Goal: Use online tool/utility: Utilize a website feature to perform a specific function

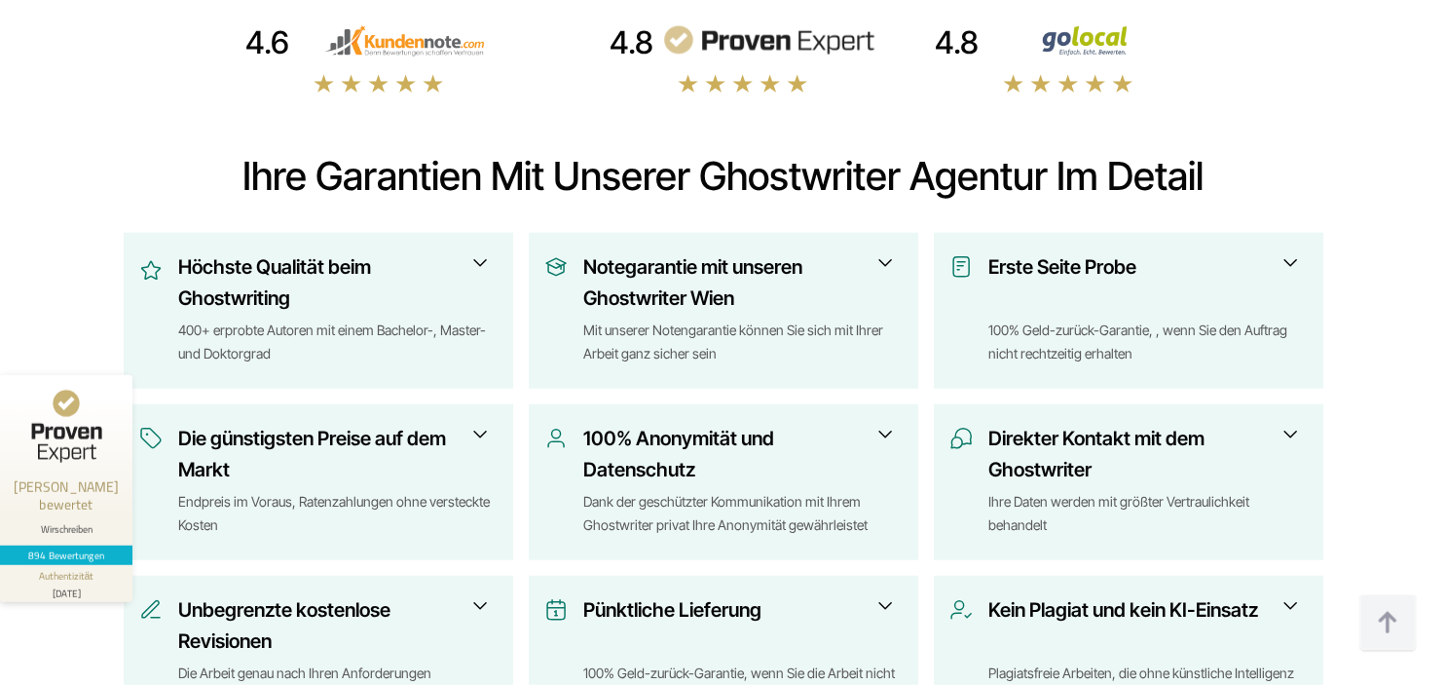
scroll to position [698, 0]
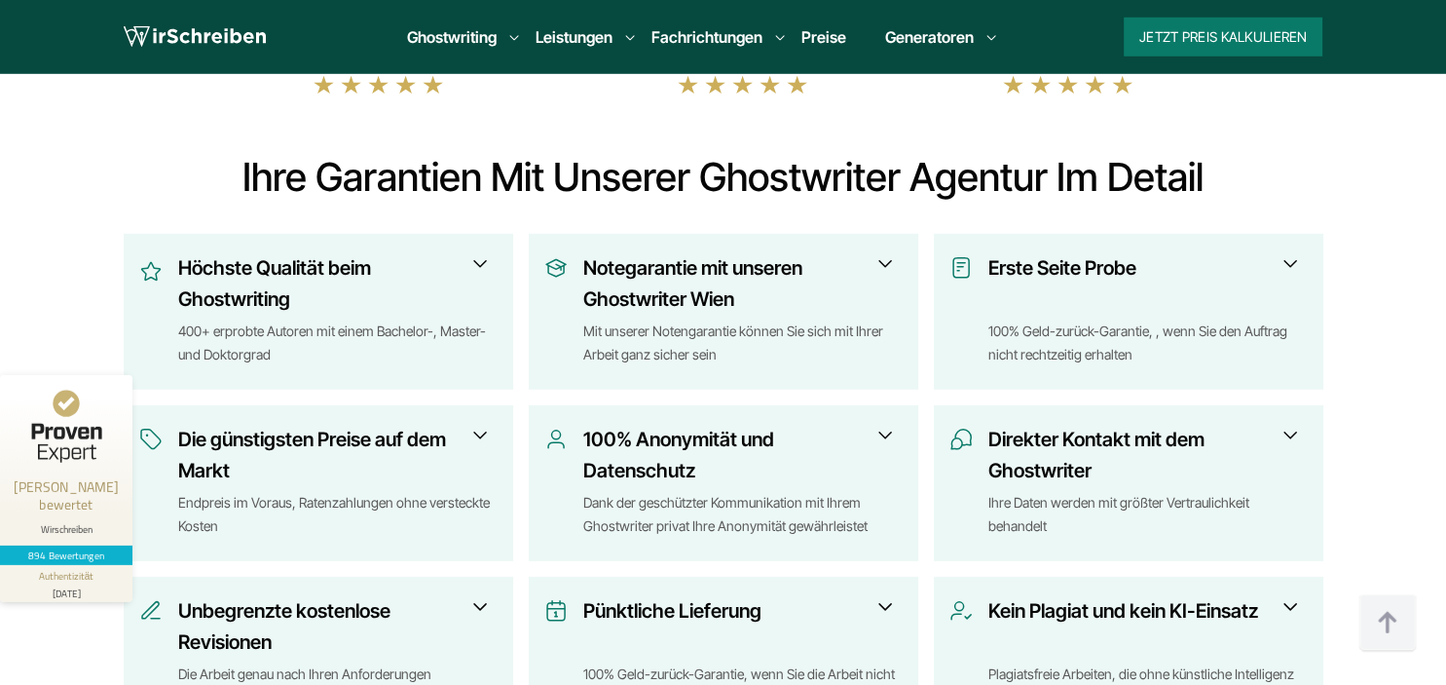
click at [774, 309] on h3 "Notegarantie mit unseren Ghostwriter Wien" at bounding box center [736, 283] width 307 height 62
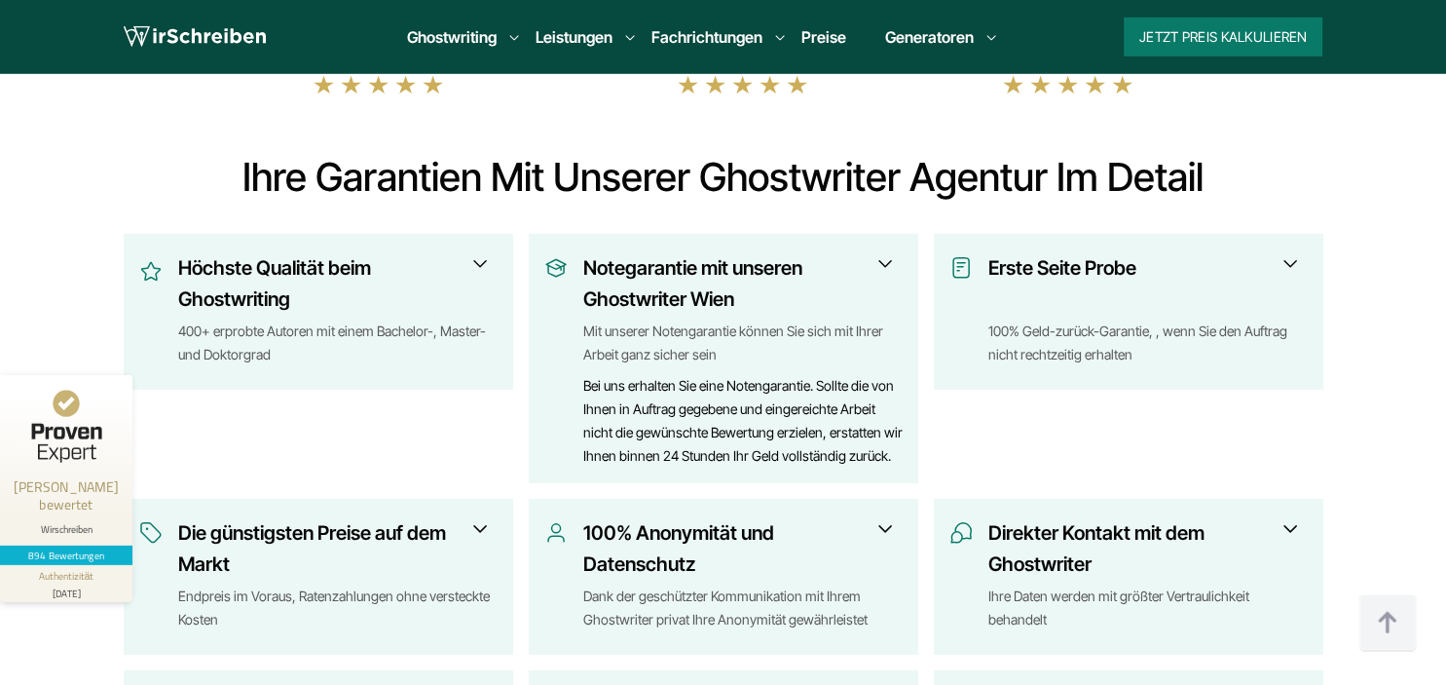
click at [1050, 321] on div "100% Geld-zurück-Garantie, , wenn Sie den Auftrag nicht rechtzeitig erhalten" at bounding box center [1148, 342] width 319 height 47
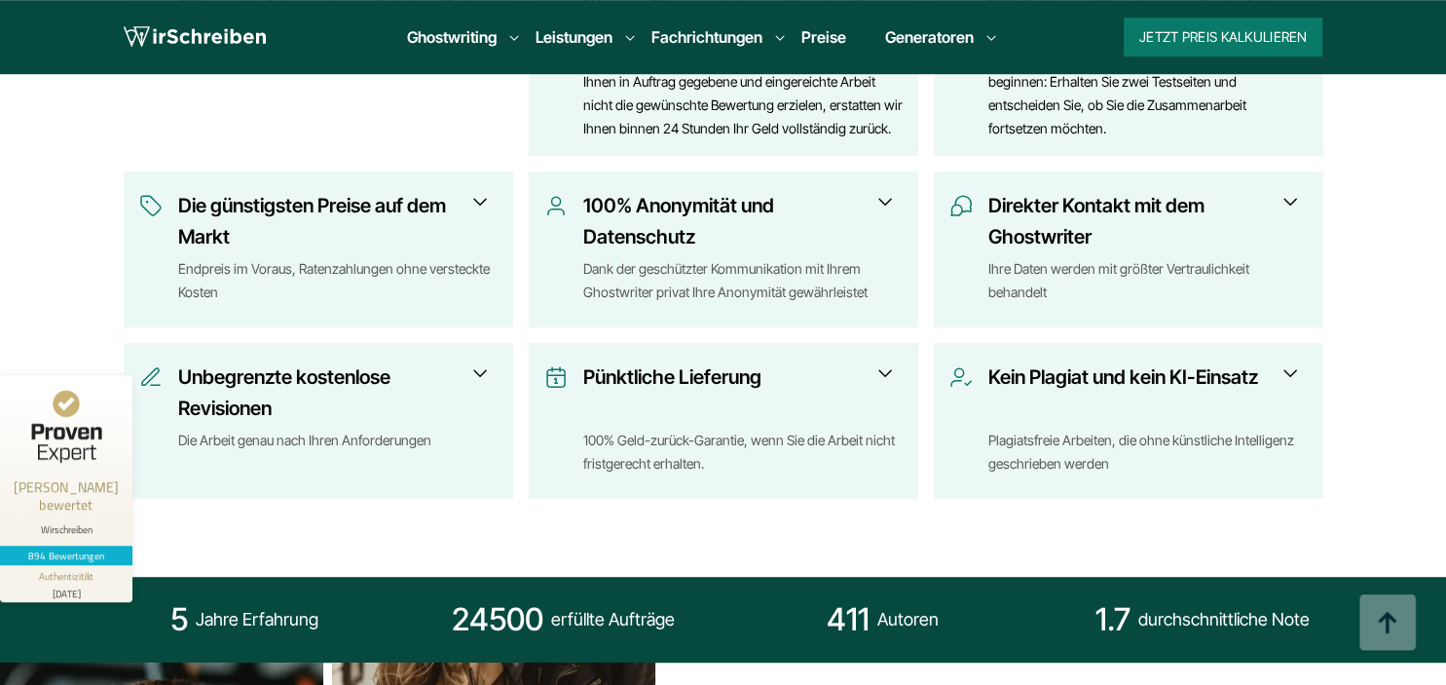
scroll to position [1025, 0]
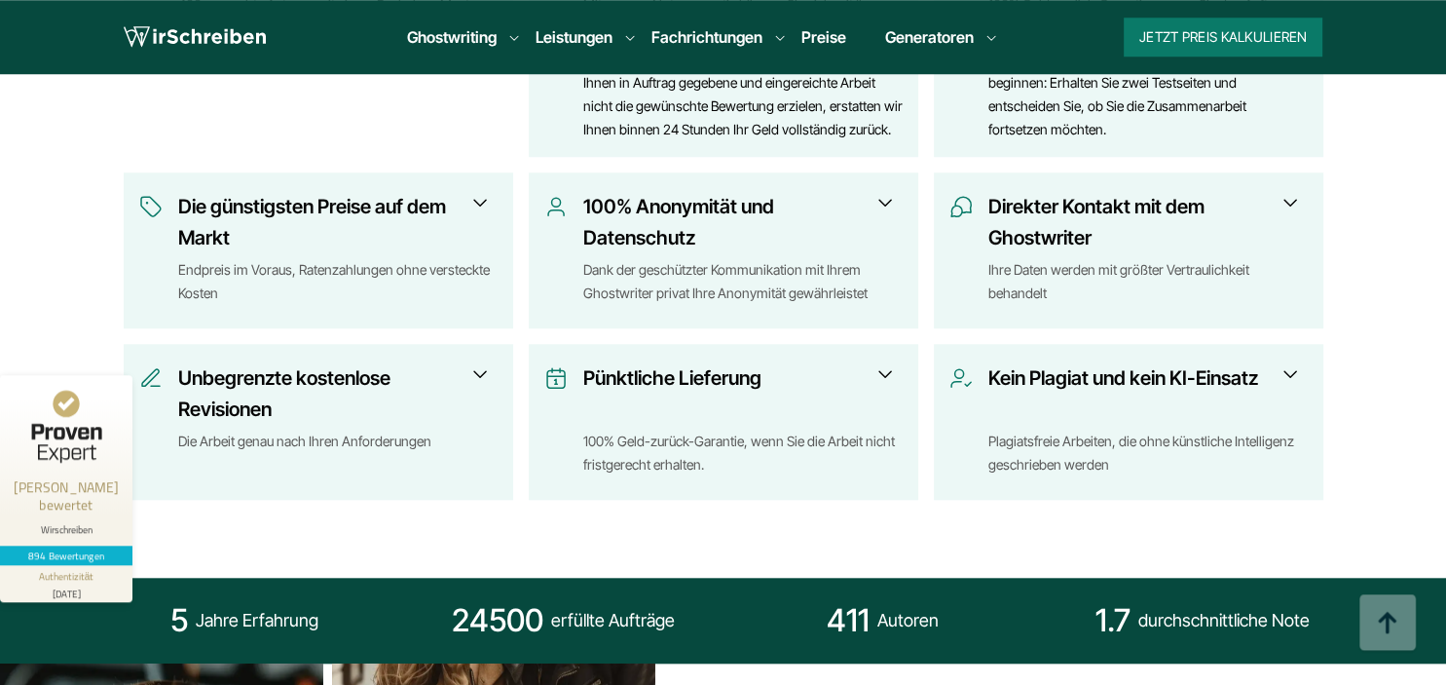
click at [1141, 455] on div "Plagiatsfreie Arbeiten, die ohne künstliche Intelligenz geschrieben werden" at bounding box center [1148, 453] width 319 height 47
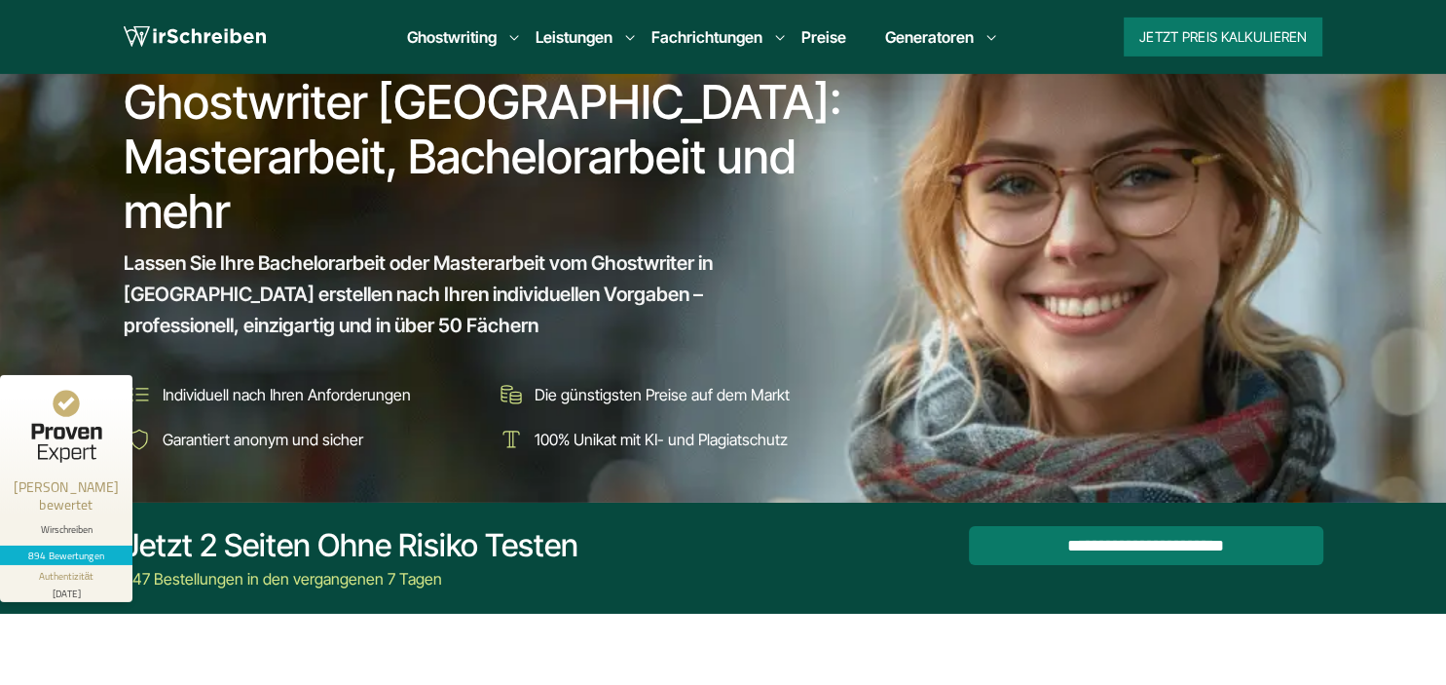
scroll to position [0, 0]
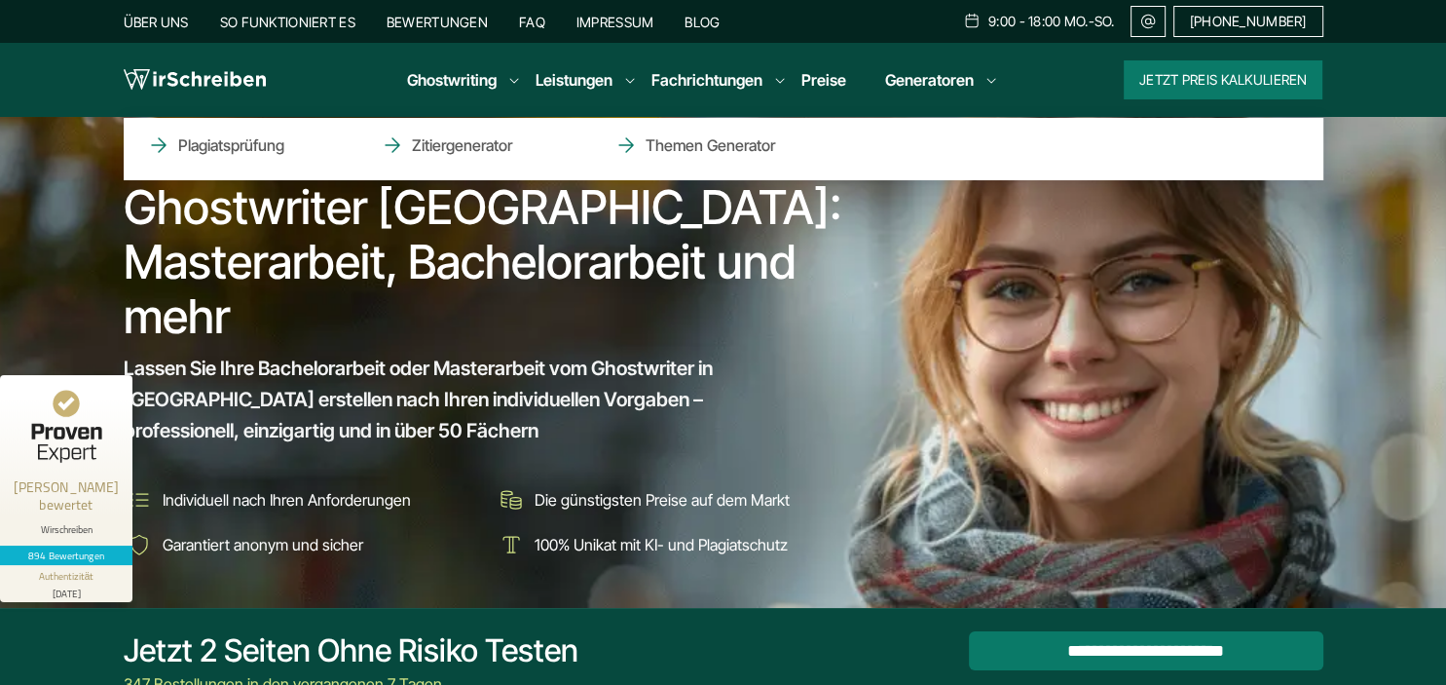
click at [934, 81] on li "Generatoren Plagiatsprüfung Zitiergenerator Themen Generator" at bounding box center [929, 79] width 89 height 23
click at [929, 80] on li "Generatoren Plagiatsprüfung Zitiergenerator Themen Generator" at bounding box center [929, 79] width 89 height 23
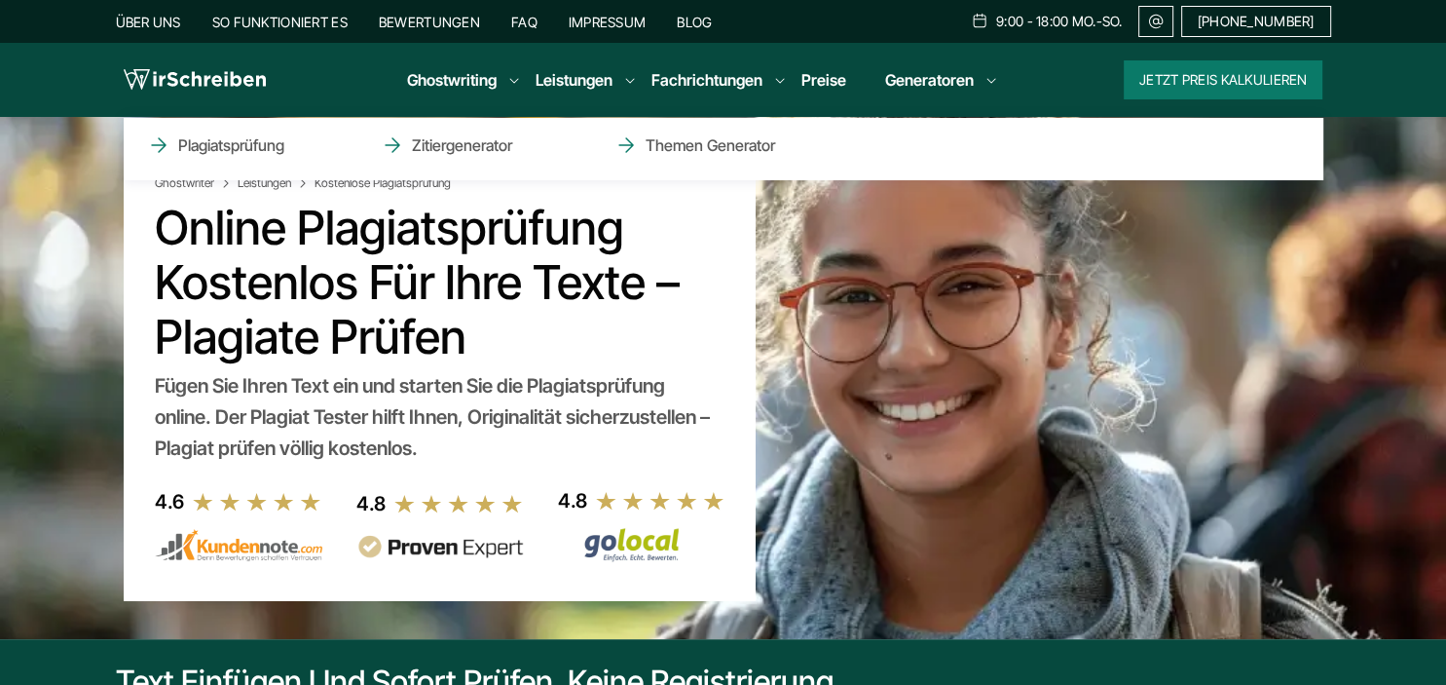
click at [953, 75] on li "Generatoren Plagiatsprüfung Zitiergenerator Themen Generator" at bounding box center [929, 79] width 89 height 23
